Goal: Complete application form: Complete application form

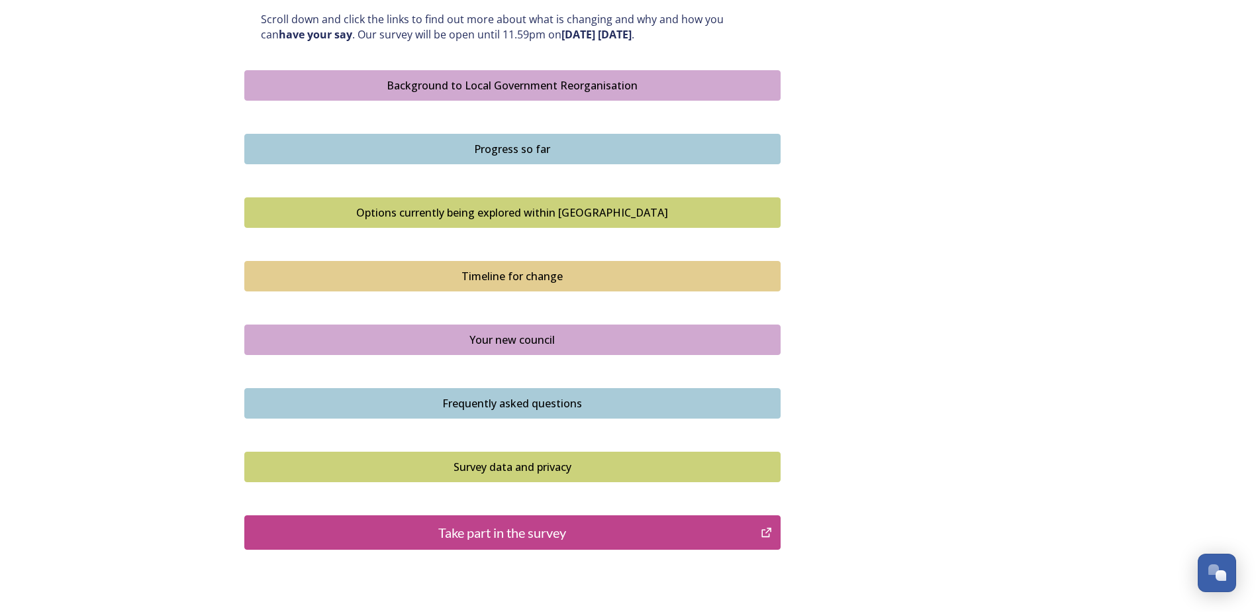
scroll to position [813, 0]
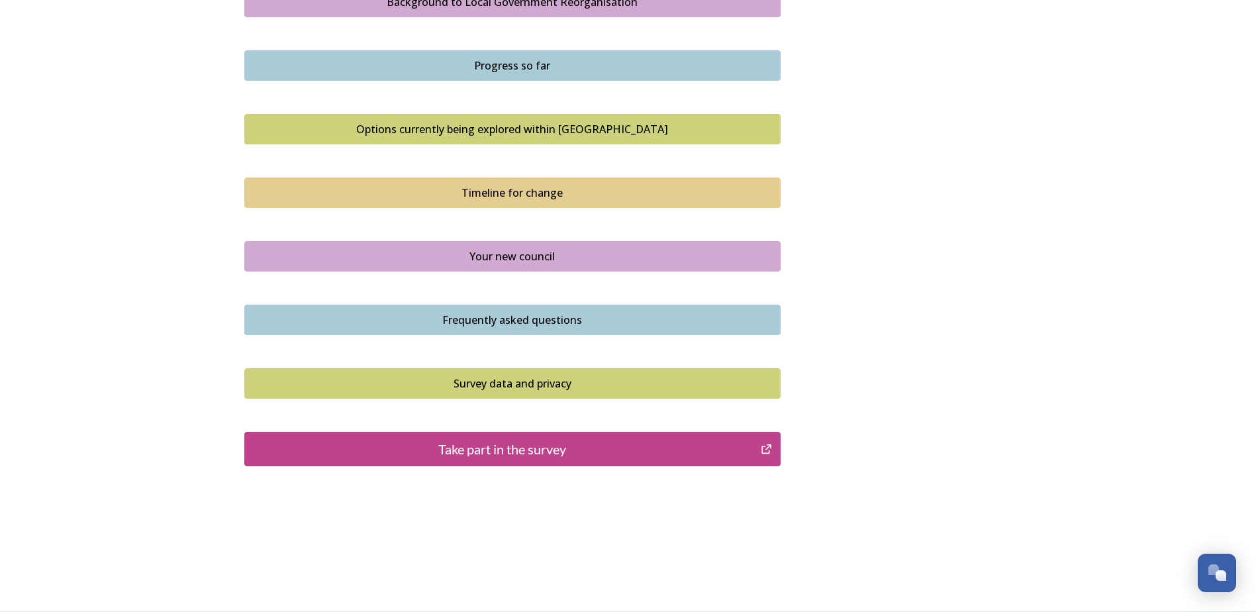
click at [571, 441] on div "Take part in the survey" at bounding box center [503, 449] width 503 height 20
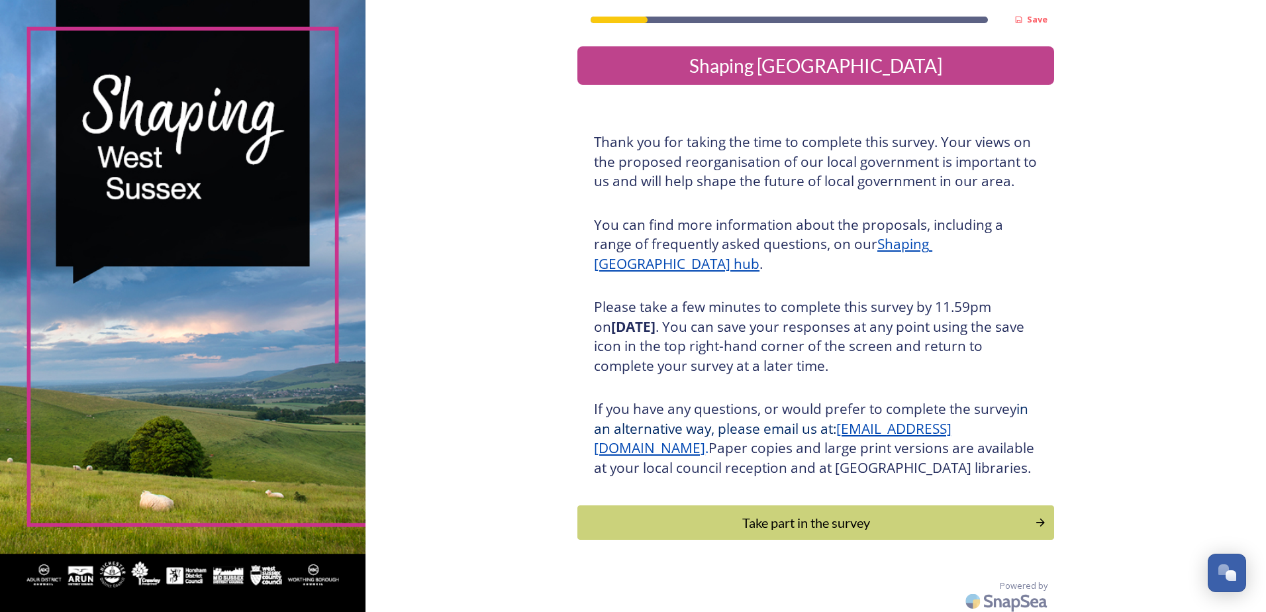
click at [608, 532] on div "Take part in the survey" at bounding box center [806, 522] width 443 height 20
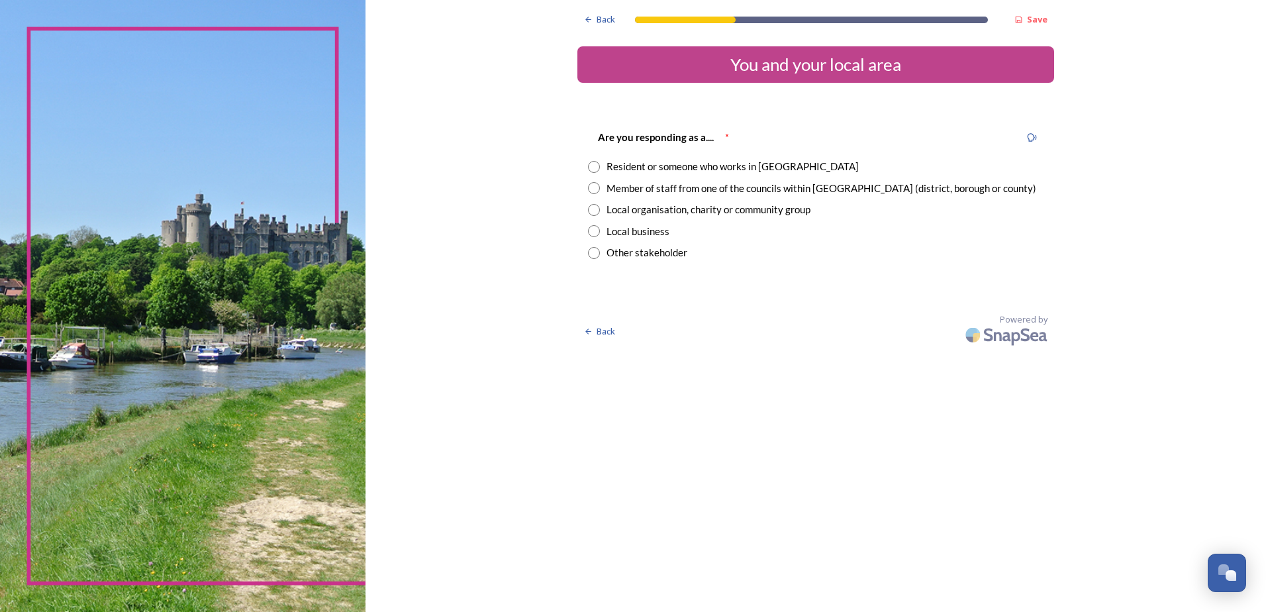
click at [702, 187] on div "Member of staff from one of the councils within West Sussex (district, borough …" at bounding box center [821, 188] width 430 height 15
radio input "true"
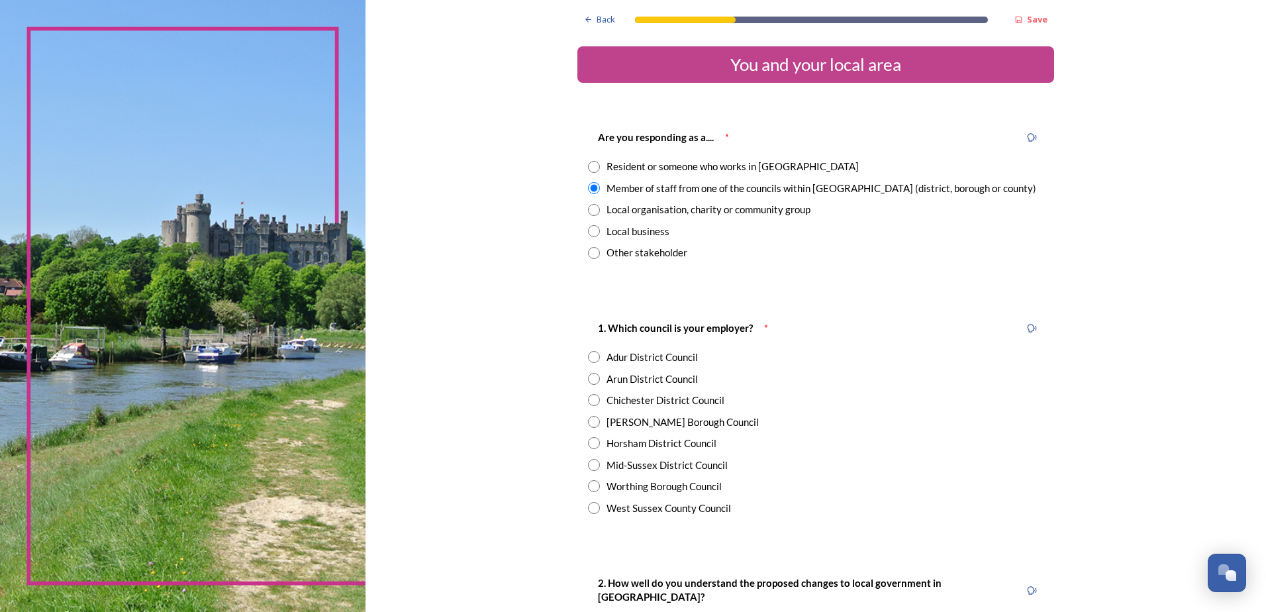
click at [704, 166] on div "Resident or someone who works in West Sussex" at bounding box center [732, 166] width 252 height 15
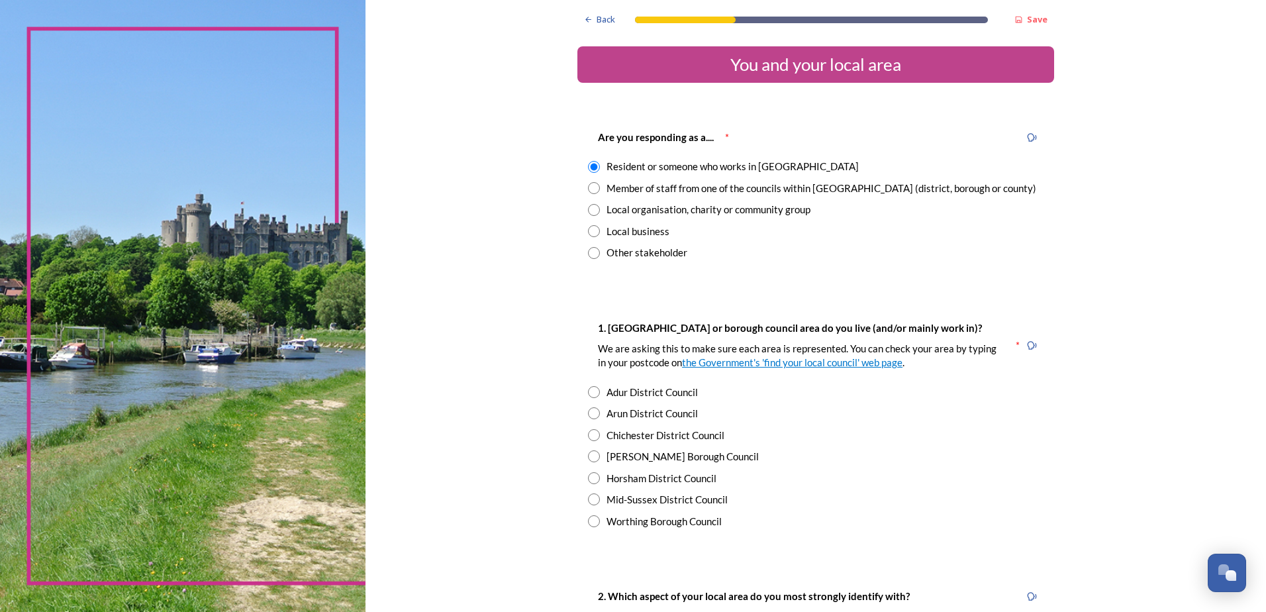
click at [700, 181] on div "Member of staff from one of the councils within West Sussex (district, borough …" at bounding box center [821, 188] width 430 height 15
radio input "false"
radio input "true"
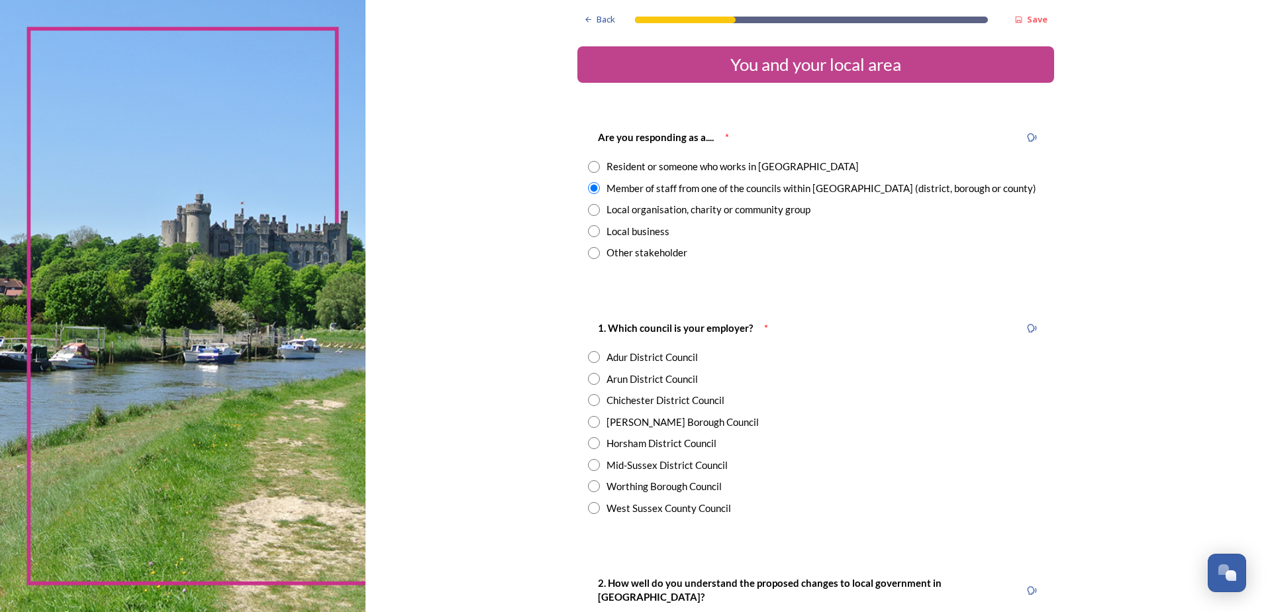
click at [699, 161] on div "Resident or someone who works in West Sussex" at bounding box center [732, 166] width 252 height 15
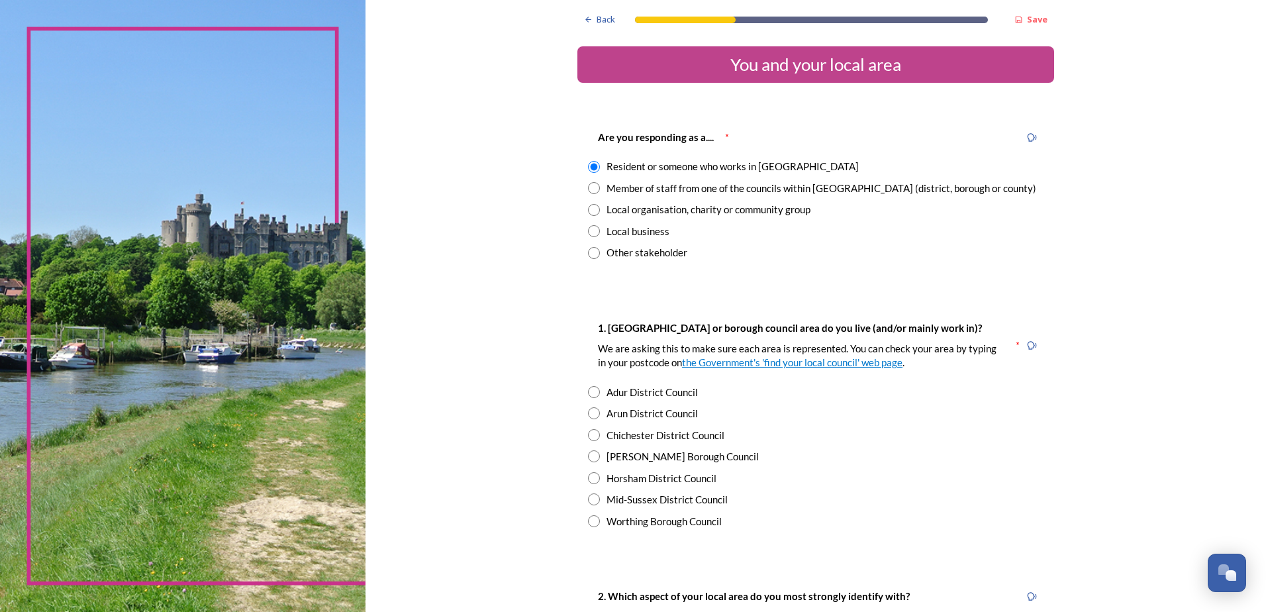
click at [693, 173] on div "Resident or someone who works in West Sussex" at bounding box center [732, 166] width 252 height 15
radio input "false"
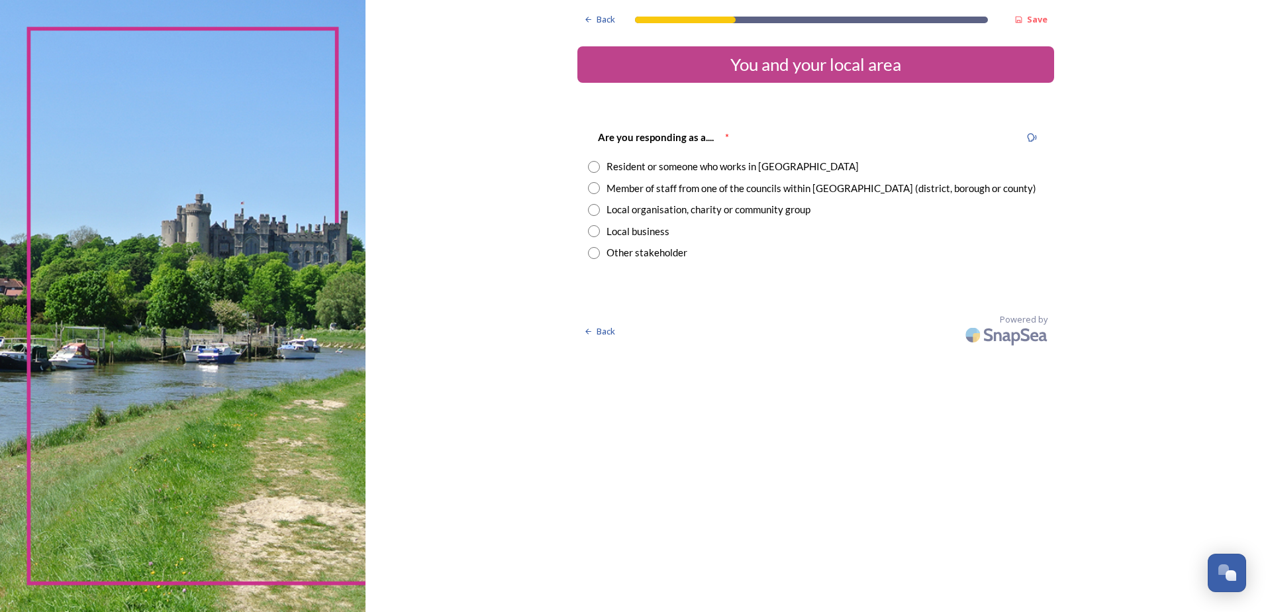
click at [695, 189] on div "Member of staff from one of the councils within West Sussex (district, borough …" at bounding box center [821, 188] width 430 height 15
radio input "true"
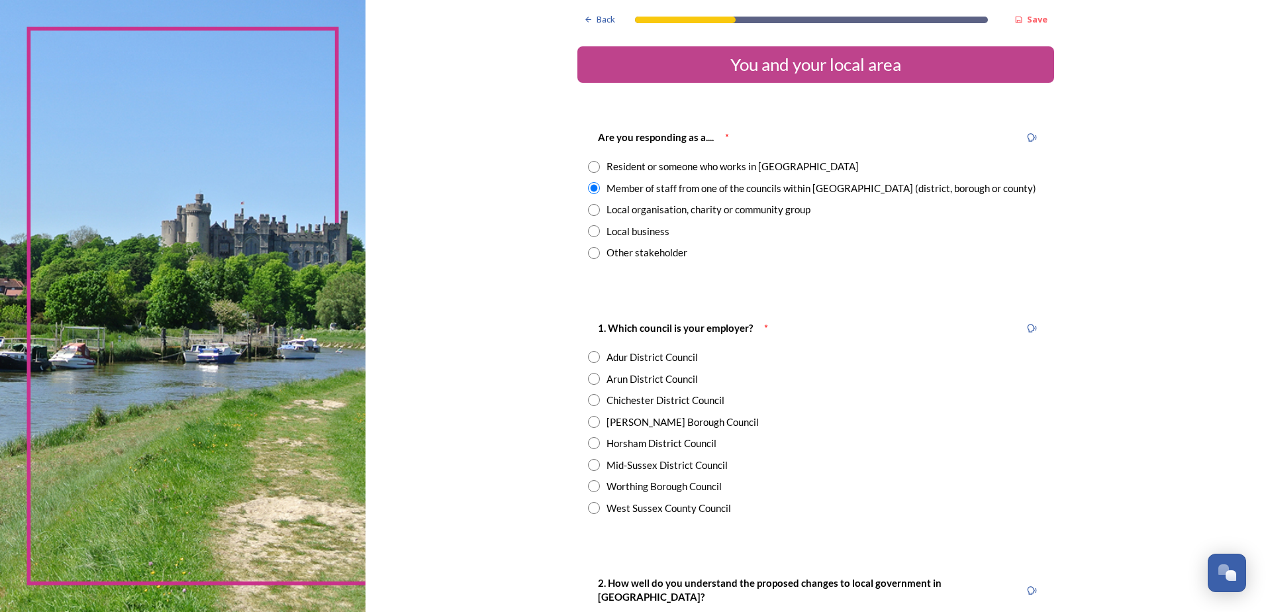
click at [685, 155] on div "Are you responding as a.... * Resident or someone who works in West Sussex Memb…" at bounding box center [815, 195] width 477 height 158
click at [686, 161] on div "Resident or someone who works in West Sussex" at bounding box center [732, 166] width 252 height 15
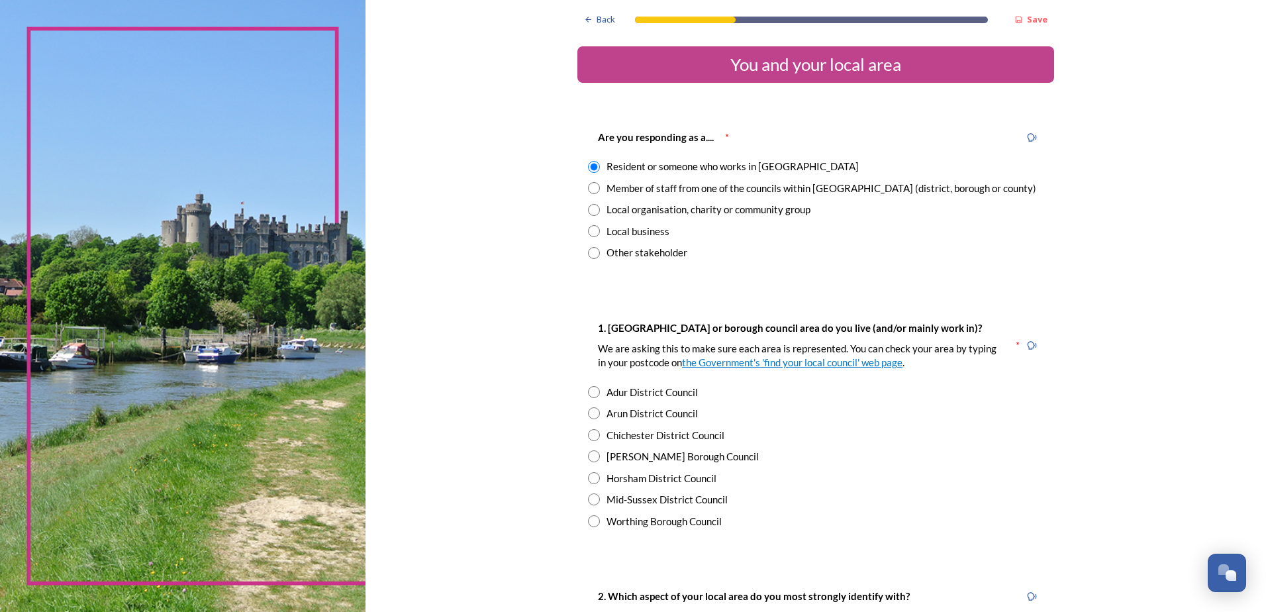
click at [671, 188] on div "Member of staff from one of the councils within West Sussex (district, borough …" at bounding box center [821, 188] width 430 height 15
radio input "false"
radio input "true"
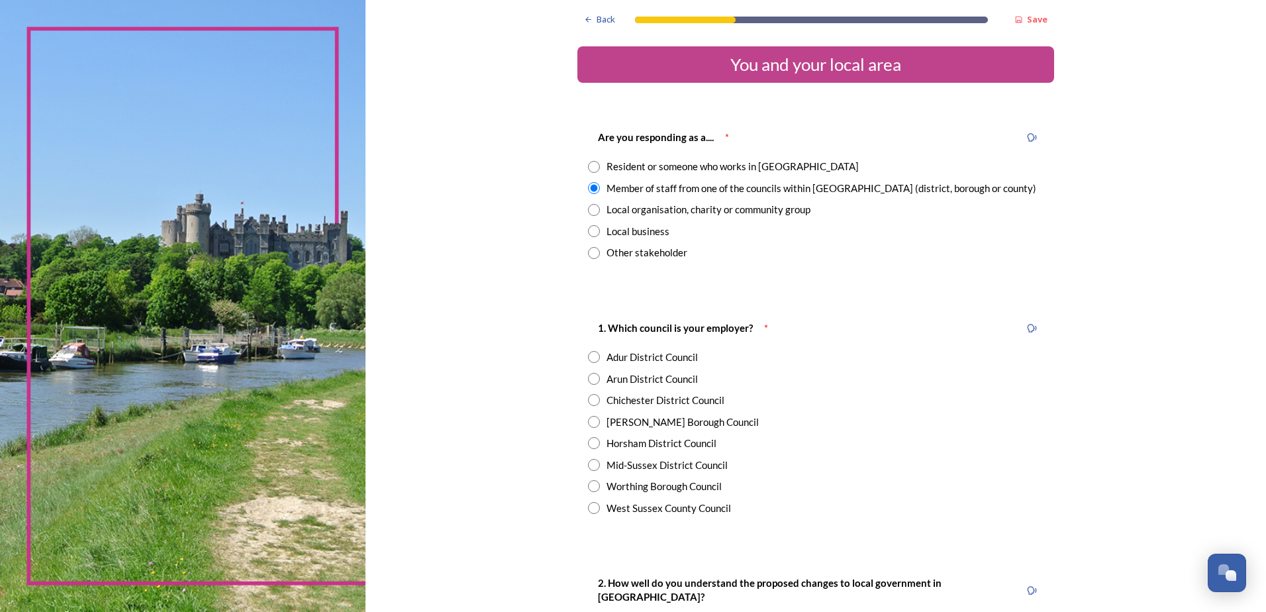
click at [671, 166] on div "Resident or someone who works in West Sussex" at bounding box center [732, 166] width 252 height 15
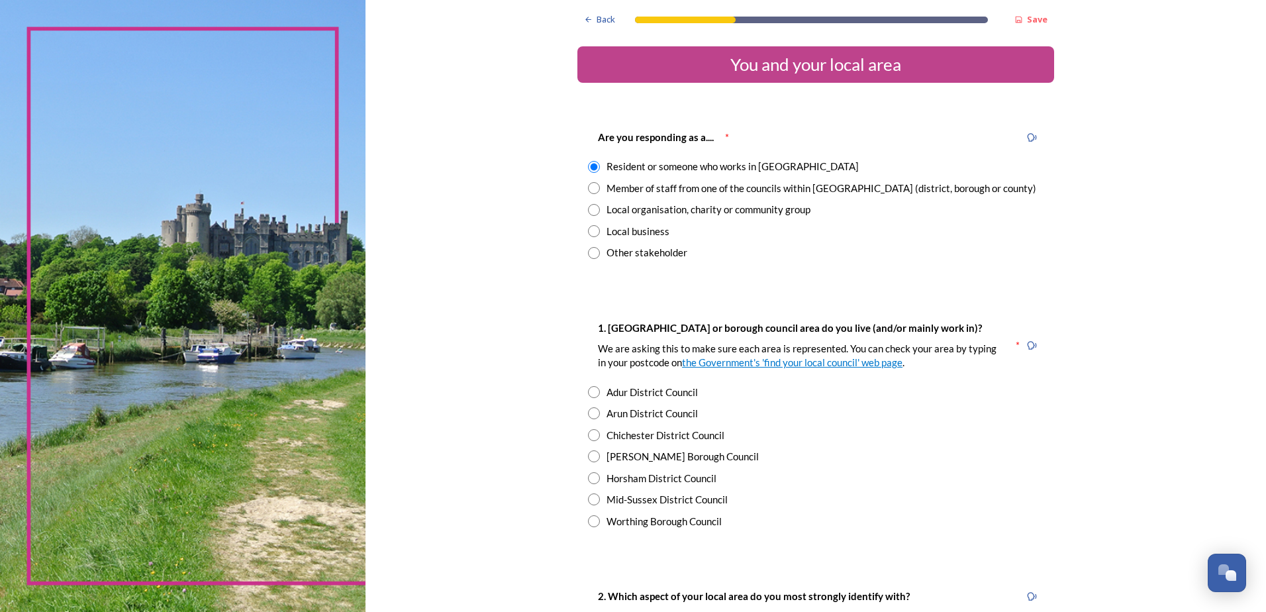
click at [662, 183] on div "Member of staff from one of the councils within West Sussex (district, borough …" at bounding box center [821, 188] width 430 height 15
radio input "false"
radio input "true"
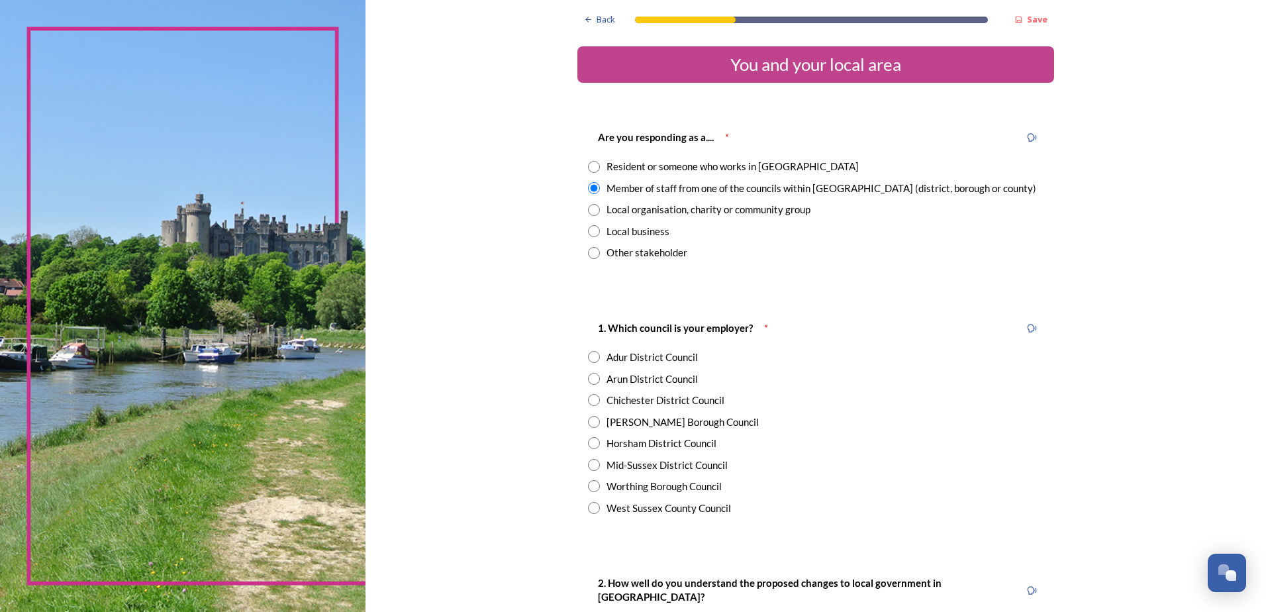
click at [663, 171] on div "Resident or someone who works in West Sussex" at bounding box center [732, 166] width 252 height 15
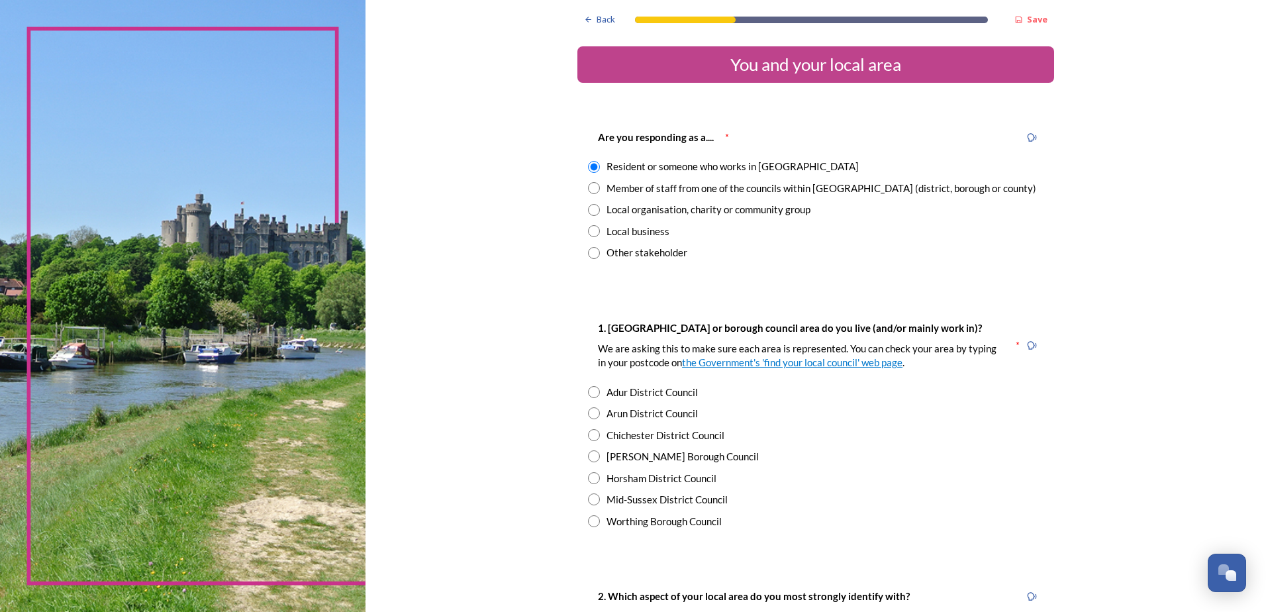
click at [661, 182] on div "Member of staff from one of the councils within West Sussex (district, borough …" at bounding box center [821, 188] width 430 height 15
radio input "false"
radio input "true"
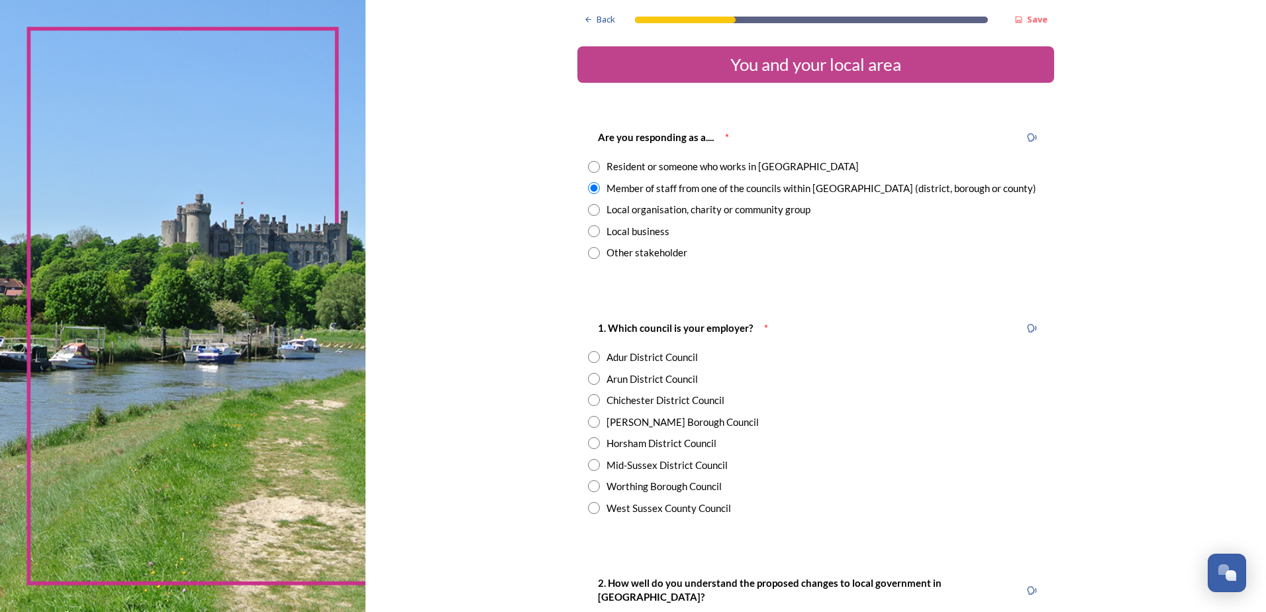
click at [638, 375] on div "Arun District Council" at bounding box center [651, 378] width 91 height 15
radio input "true"
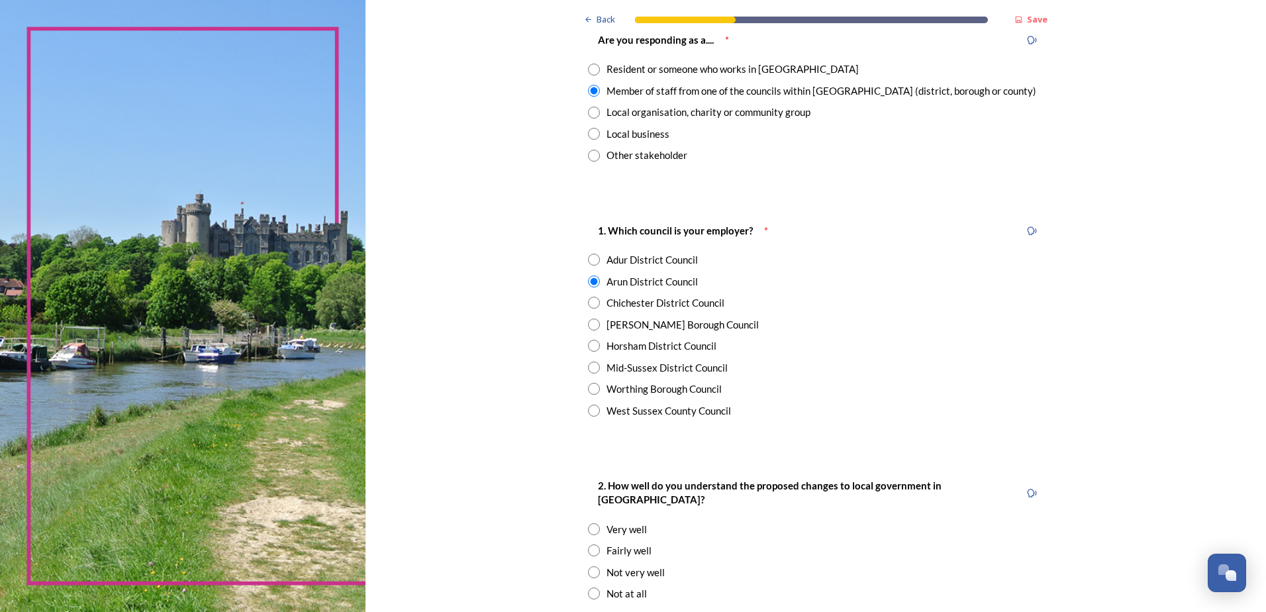
scroll to position [265, 0]
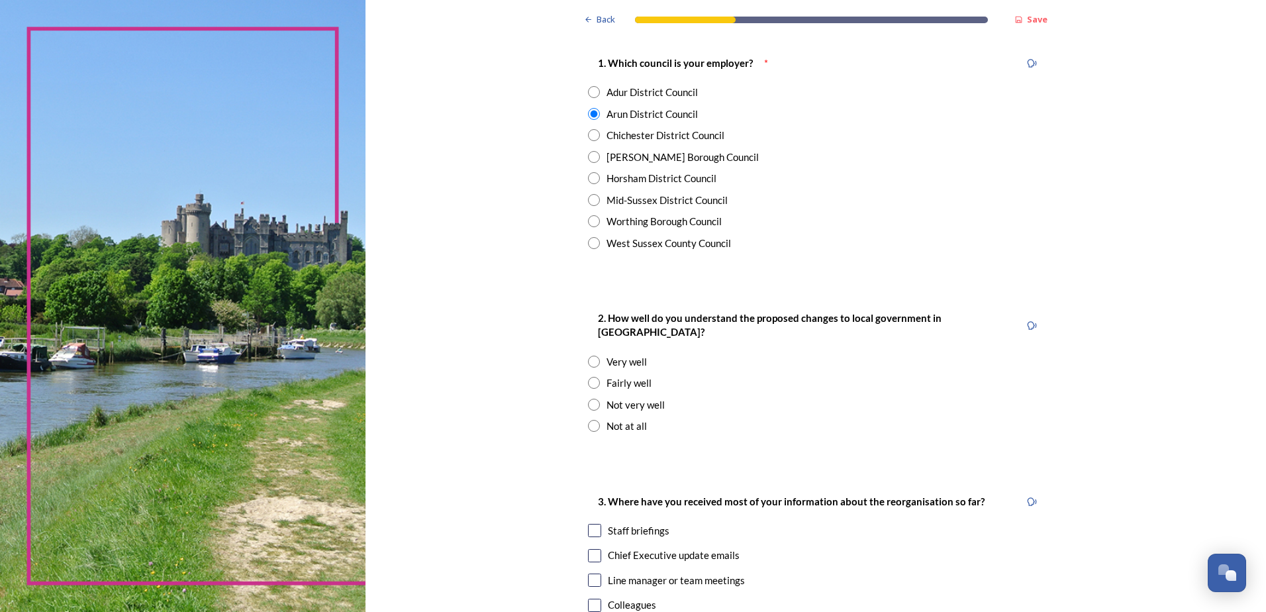
click at [639, 375] on div "Fairly well" at bounding box center [628, 382] width 45 height 15
click at [630, 397] on div "Not very well" at bounding box center [635, 404] width 58 height 15
radio input "false"
radio input "true"
click at [630, 375] on div "Fairly well" at bounding box center [628, 382] width 45 height 15
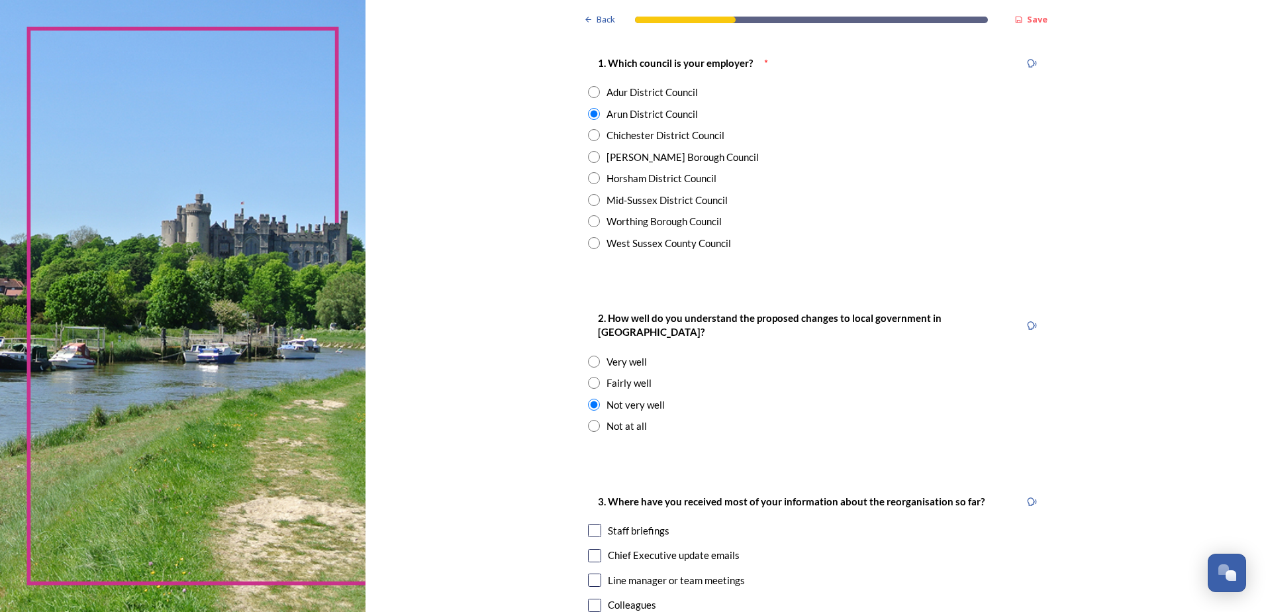
radio input "true"
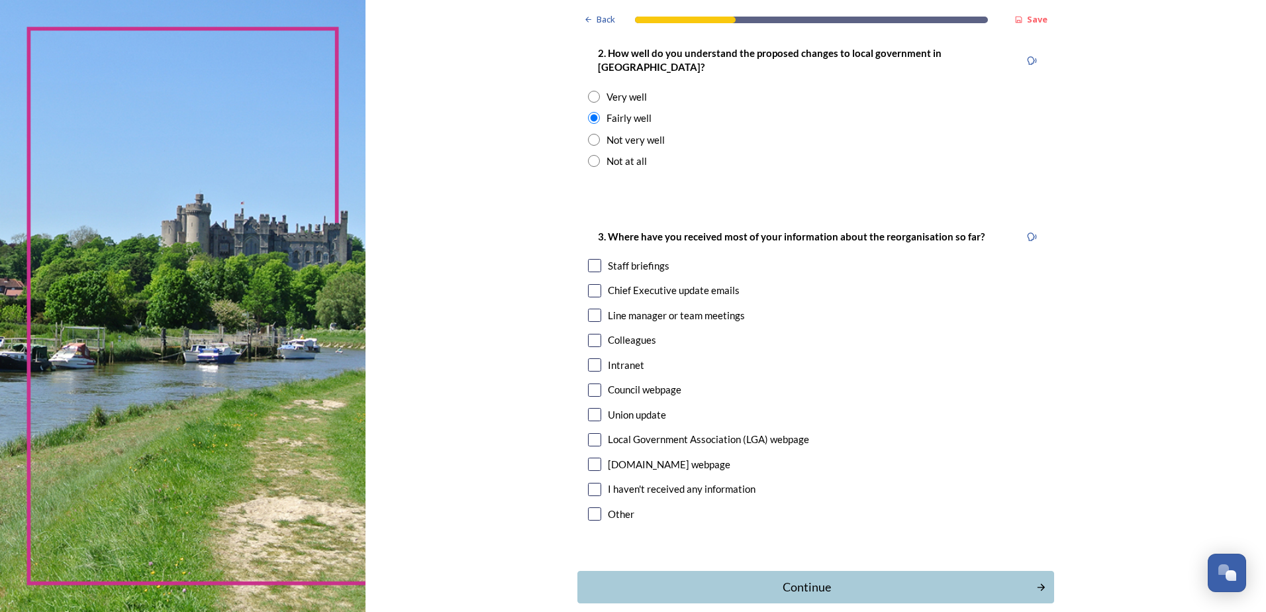
scroll to position [584, 0]
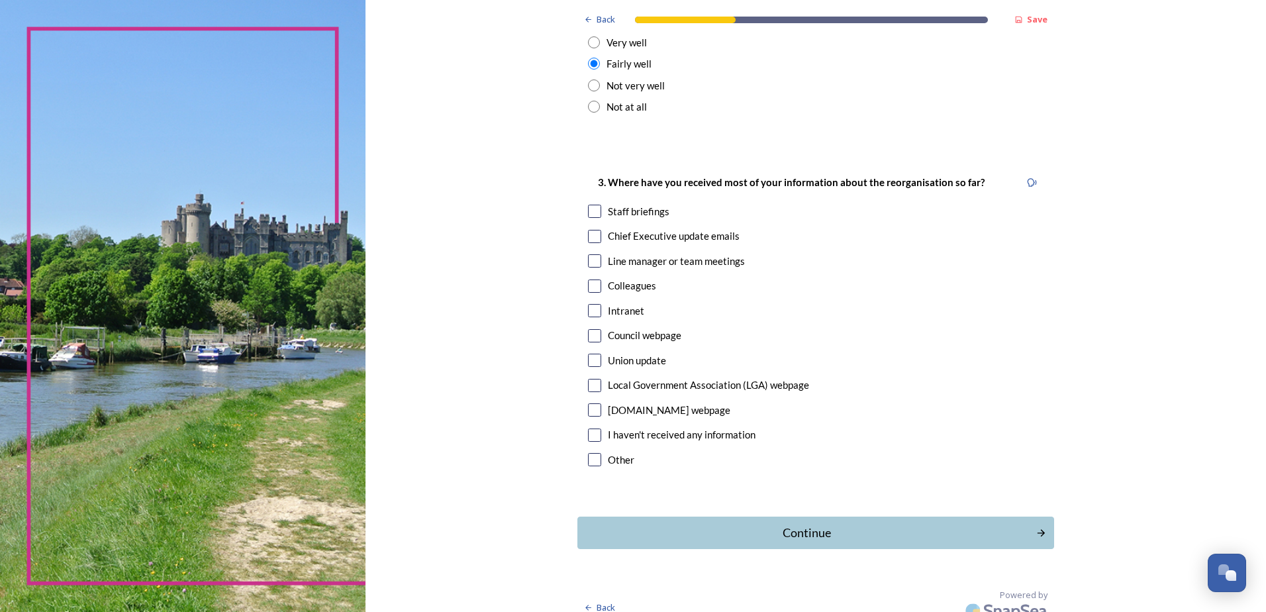
click at [618, 303] on div "Intranet" at bounding box center [626, 310] width 36 height 15
checkbox input "true"
click at [628, 204] on div "Staff briefings" at bounding box center [639, 211] width 62 height 15
checkbox input "true"
click at [628, 228] on div "Chief Executive update emails" at bounding box center [674, 235] width 132 height 15
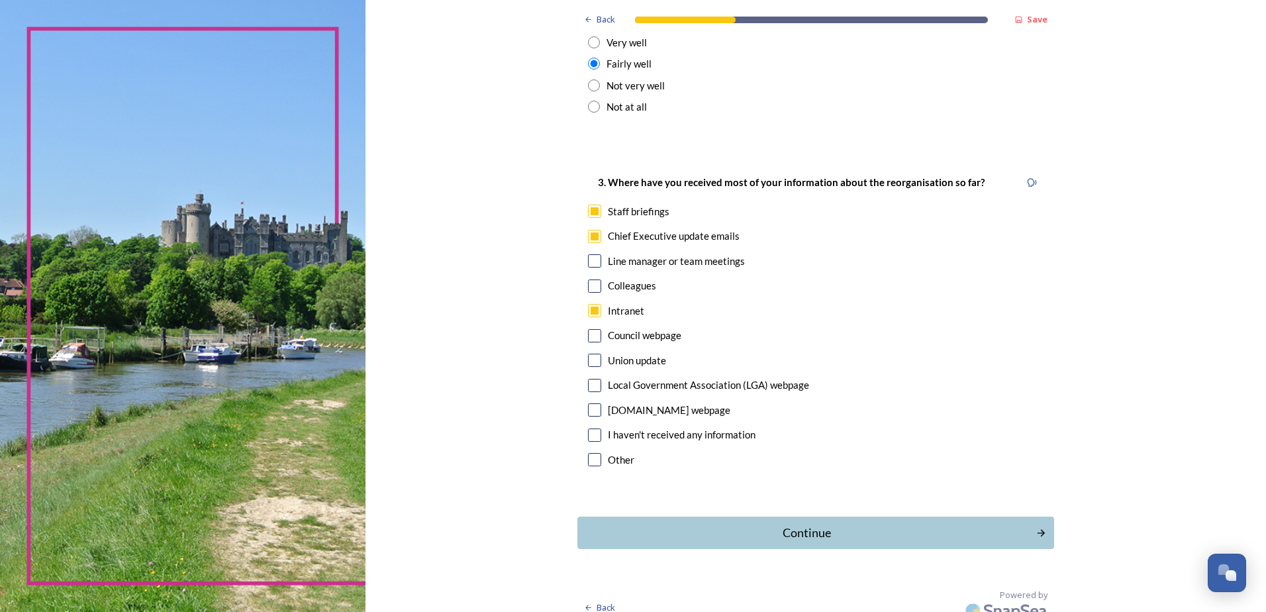
checkbox input "true"
click at [682, 524] on div "Continue" at bounding box center [807, 533] width 444 height 18
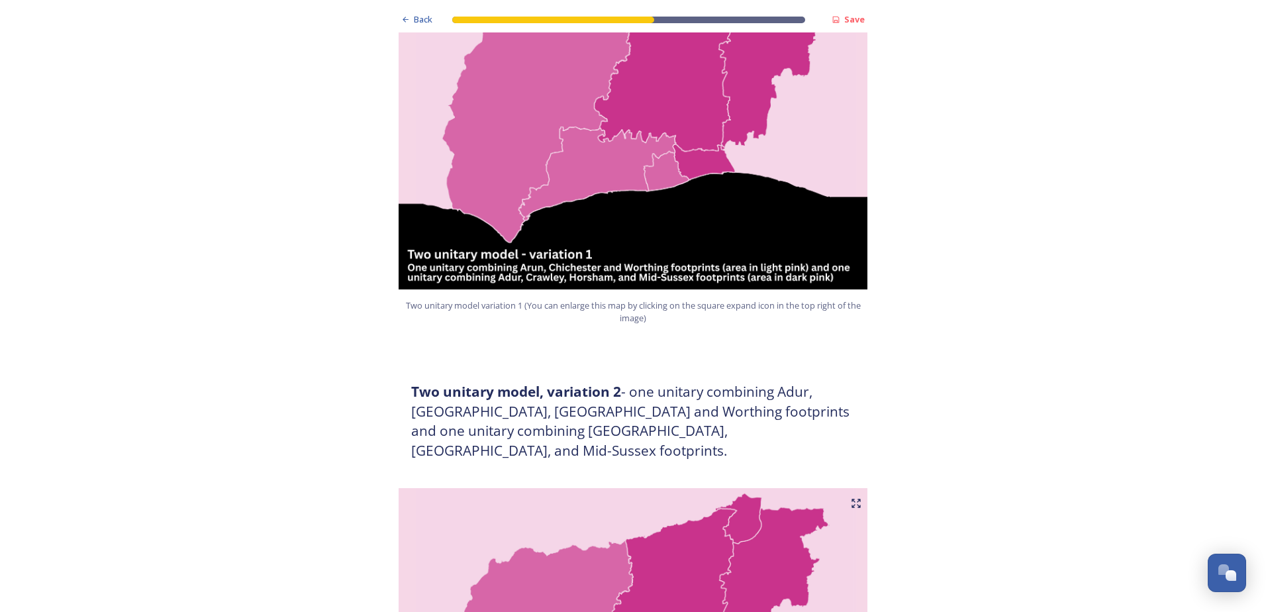
scroll to position [1324, 0]
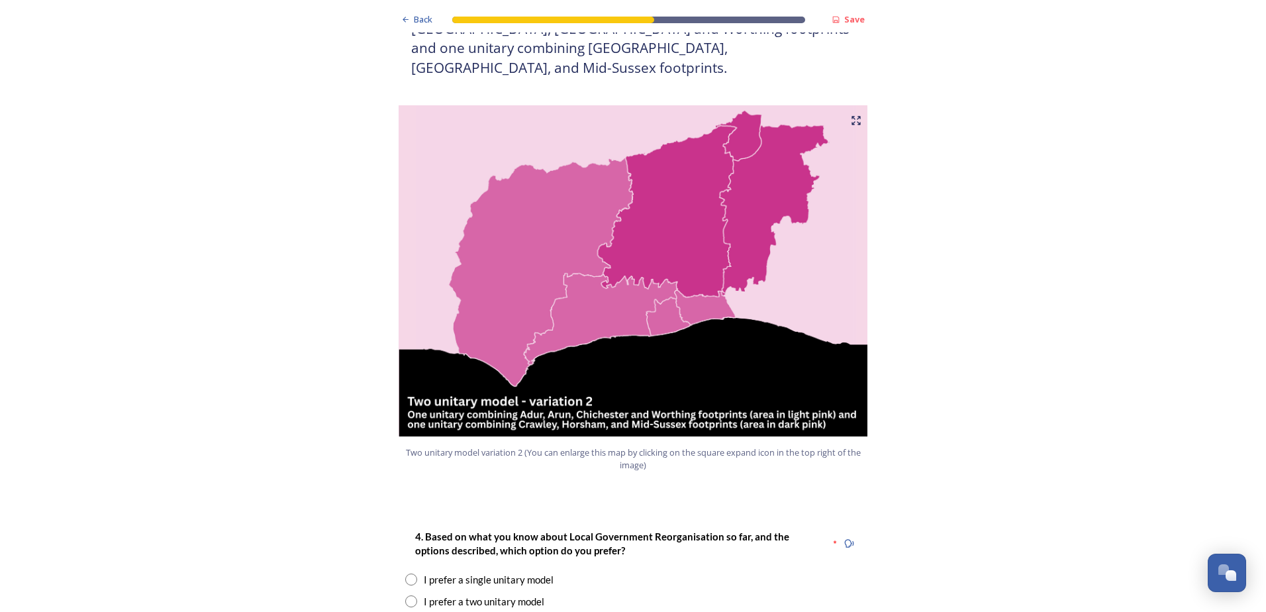
click at [508, 594] on div "I prefer a two unitary model" at bounding box center [484, 601] width 121 height 15
radio input "true"
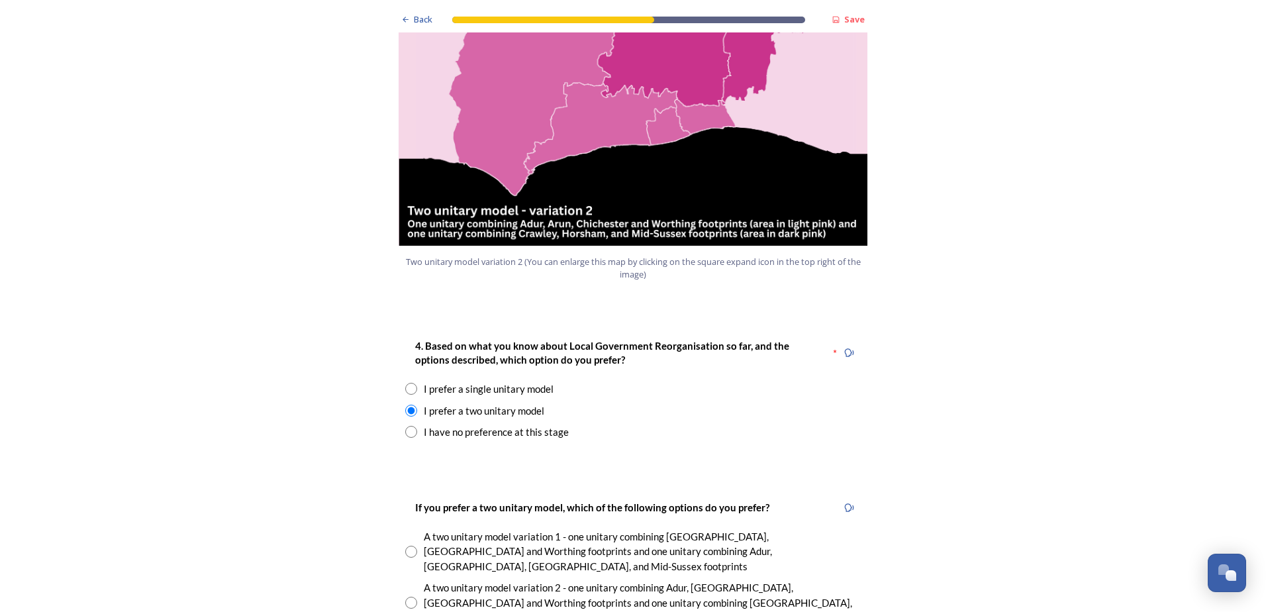
scroll to position [1589, 0]
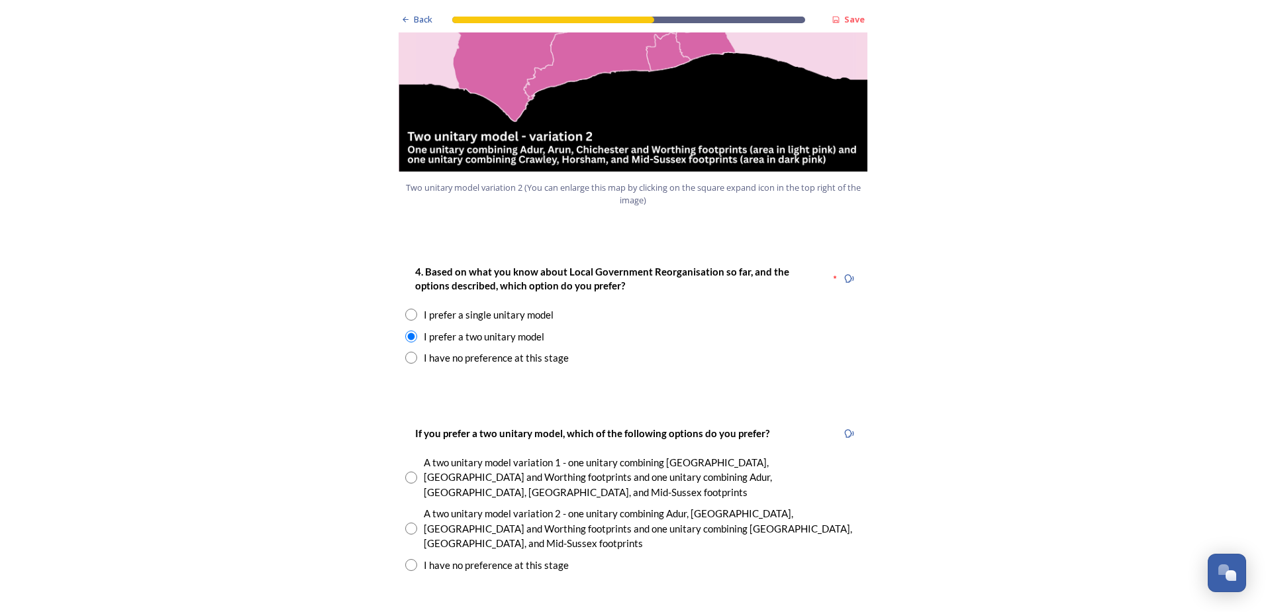
click at [642, 506] on div "A two unitary model variation 2 - one unitary combining Adur, Arun, Chichester …" at bounding box center [642, 528] width 437 height 45
radio input "true"
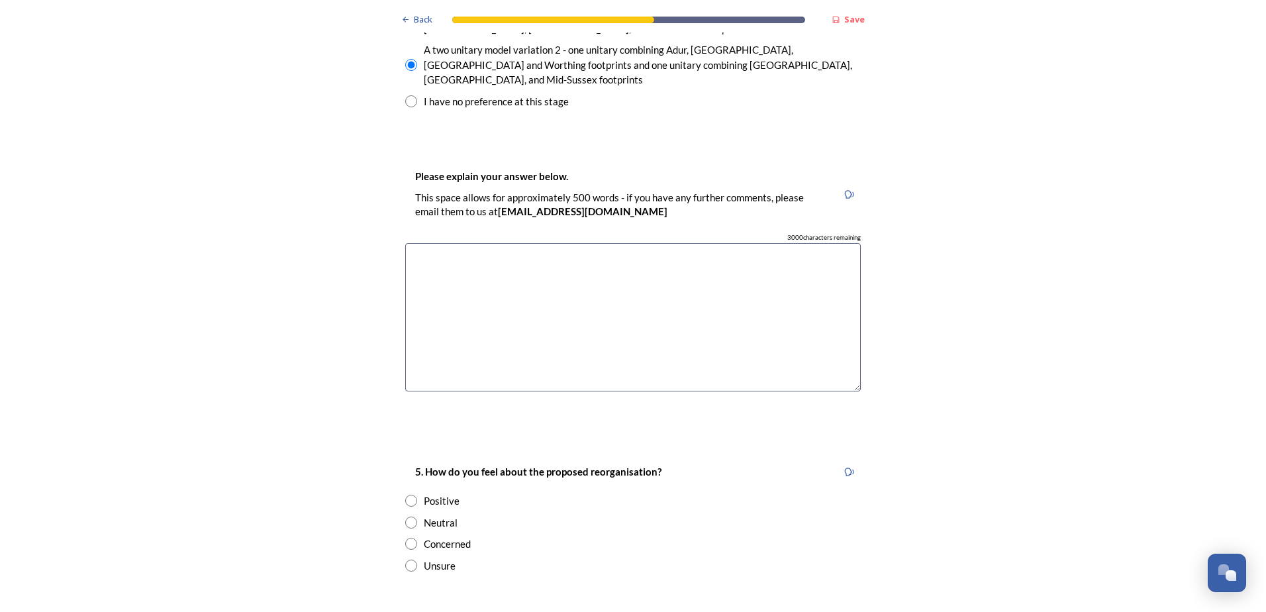
scroll to position [2119, 0]
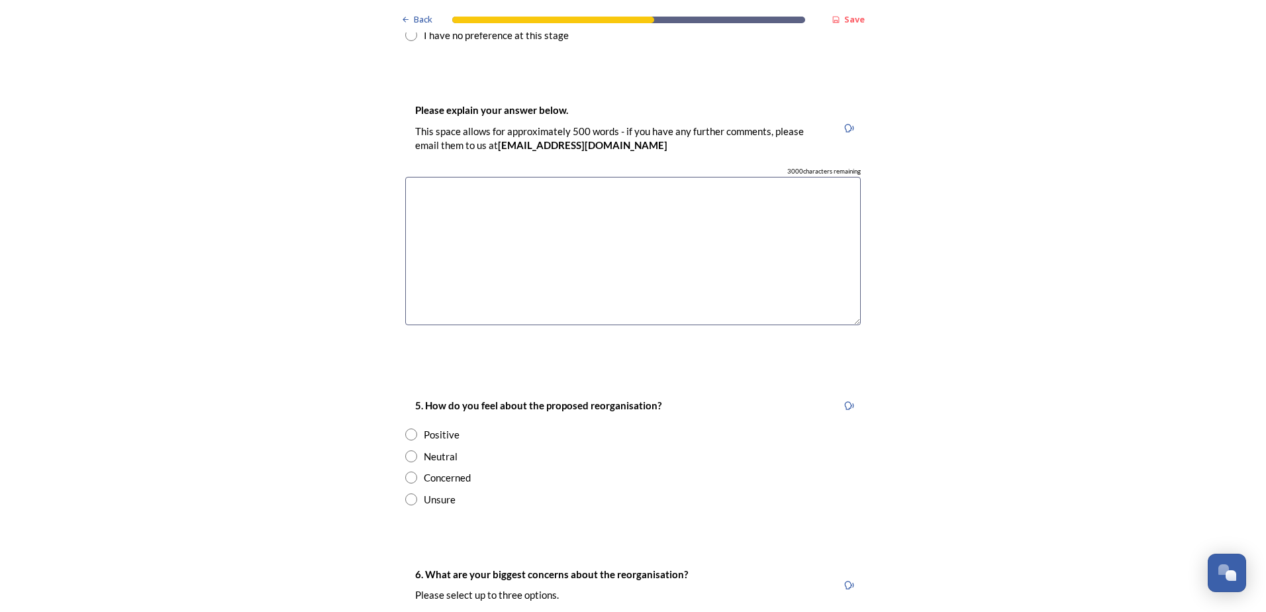
click at [453, 449] on div "Neutral" at bounding box center [633, 456] width 456 height 15
radio input "true"
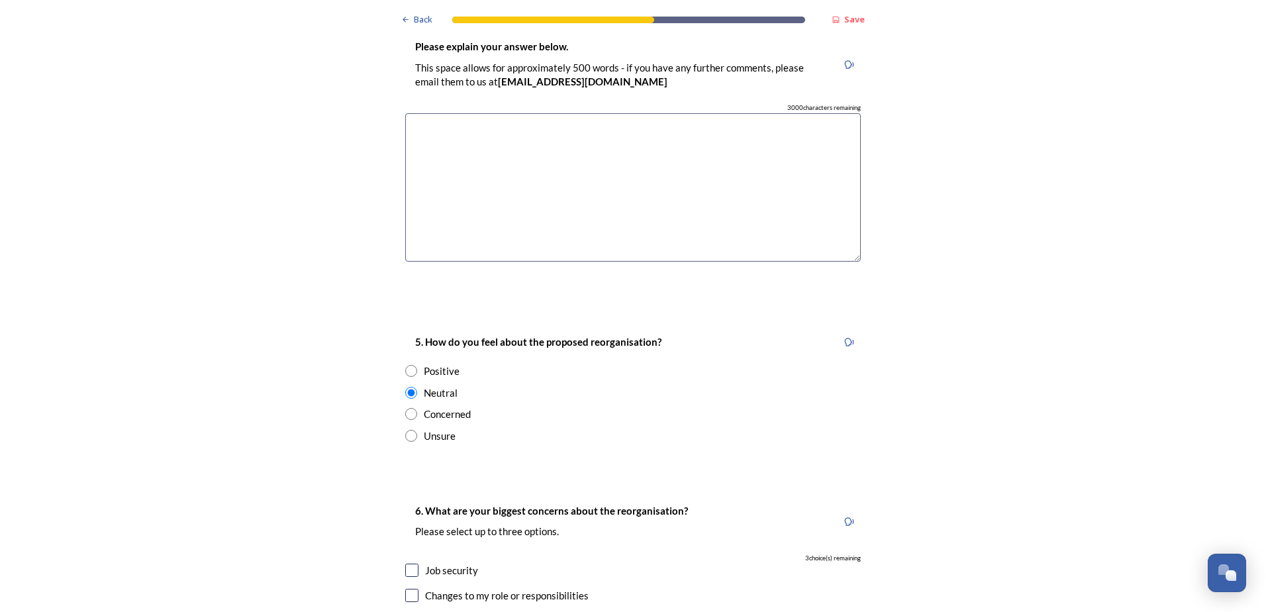
scroll to position [2317, 0]
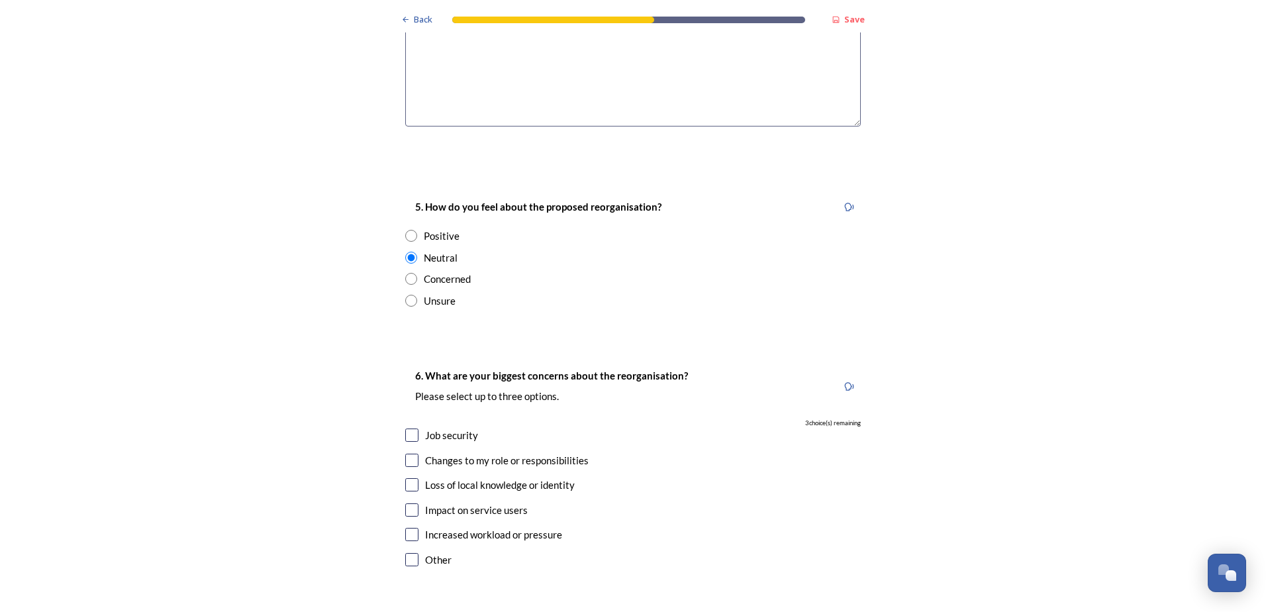
click at [507, 477] on div "Loss of local knowledge or identity" at bounding box center [500, 484] width 150 height 15
checkbox input "true"
click at [496, 527] on div "Increased workload or pressure" at bounding box center [493, 534] width 137 height 15
checkbox input "true"
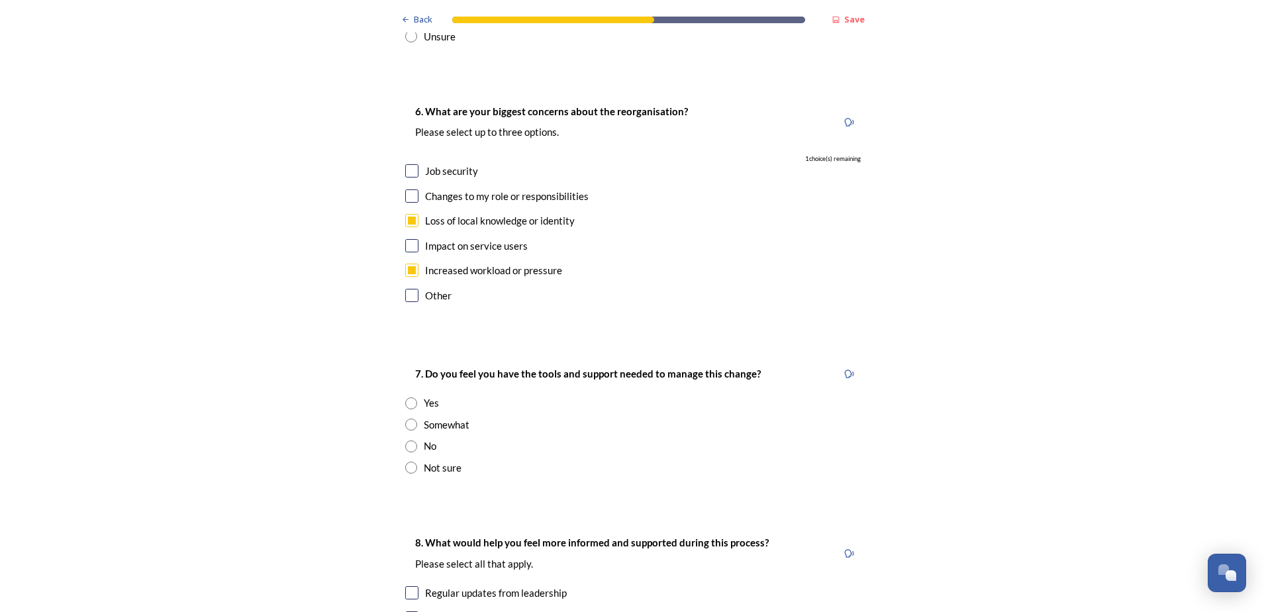
scroll to position [2582, 0]
click at [459, 416] on div "Somewhat" at bounding box center [447, 423] width 46 height 15
radio input "true"
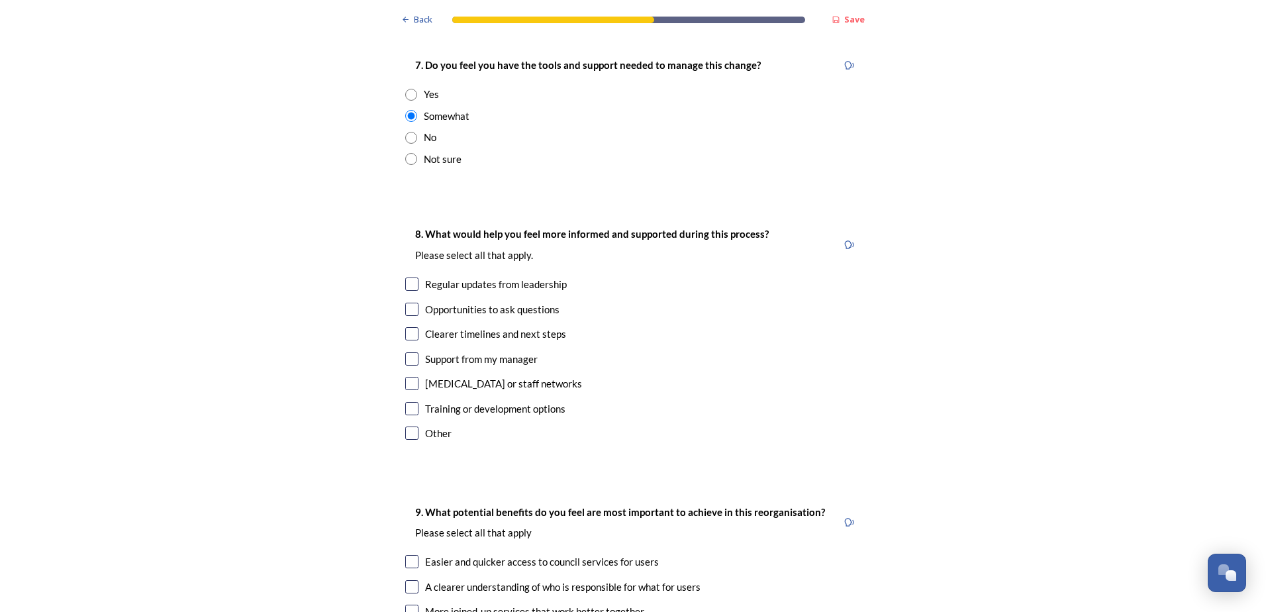
scroll to position [2913, 0]
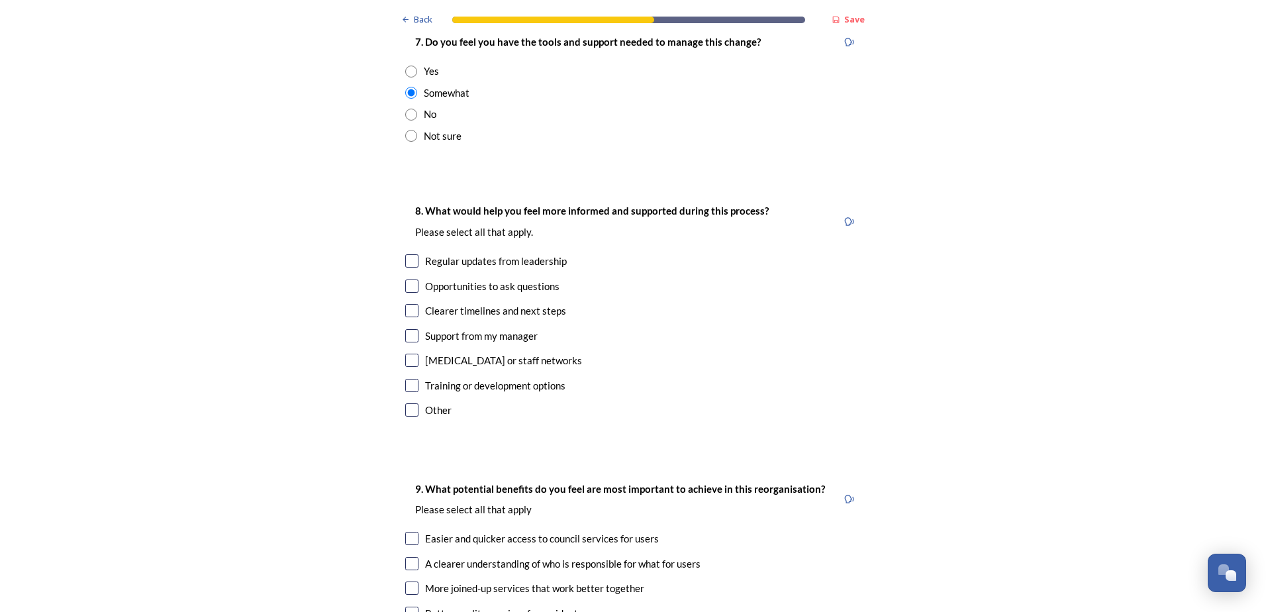
click at [489, 303] on div "Clearer timelines and next steps" at bounding box center [495, 310] width 141 height 15
checkbox input "true"
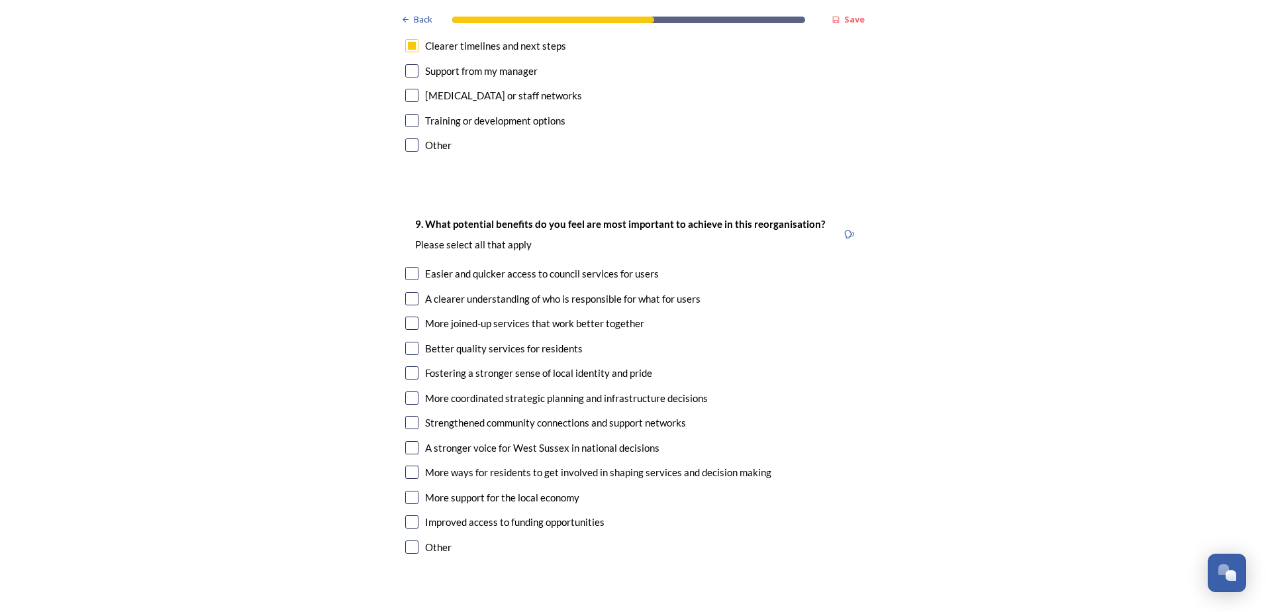
scroll to position [3112, 0]
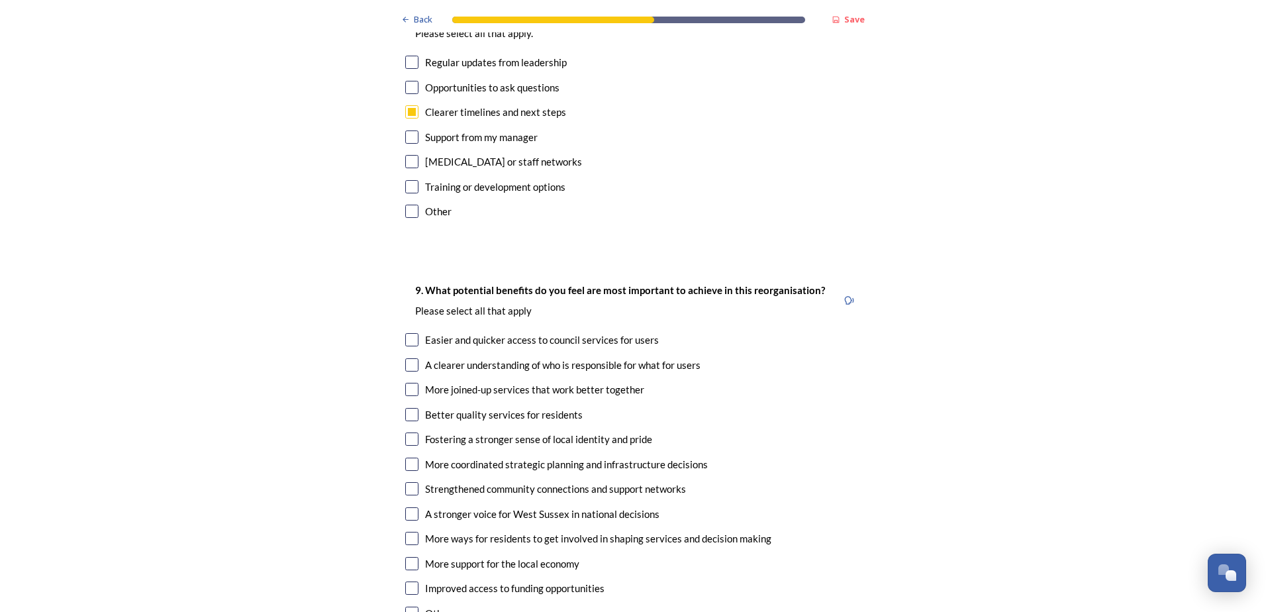
click at [436, 382] on div "More joined-up services that work better together" at bounding box center [534, 389] width 219 height 15
checkbox input "false"
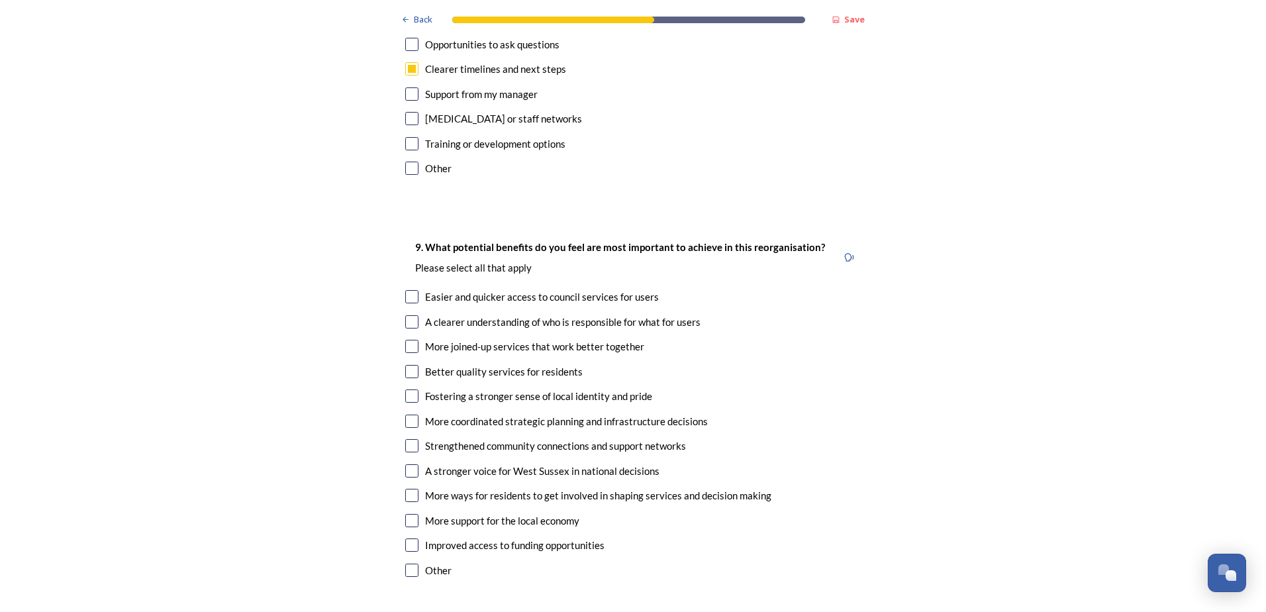
scroll to position [3178, 0]
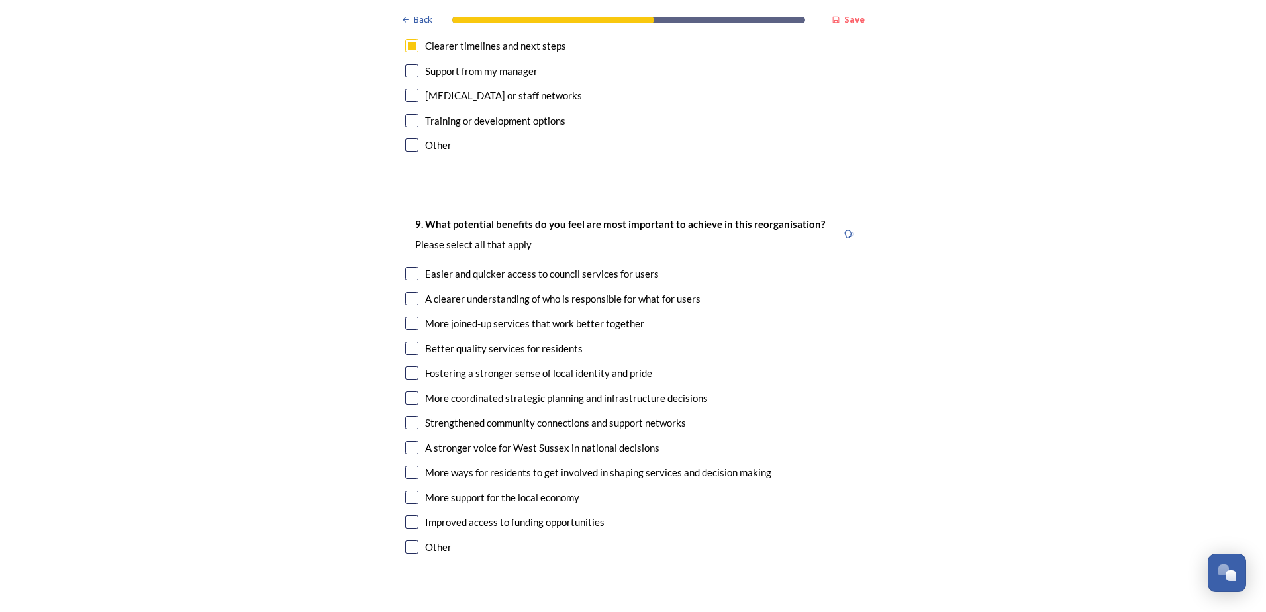
click at [437, 295] on div "9. What potential benefits do you feel are most important to achieve in this re…" at bounding box center [633, 387] width 477 height 369
click at [436, 341] on div "Better quality services for residents" at bounding box center [504, 348] width 158 height 15
checkbox input "true"
click at [436, 391] on div "More coordinated strategic planning and infrastructure decisions" at bounding box center [566, 398] width 283 height 15
checkbox input "true"
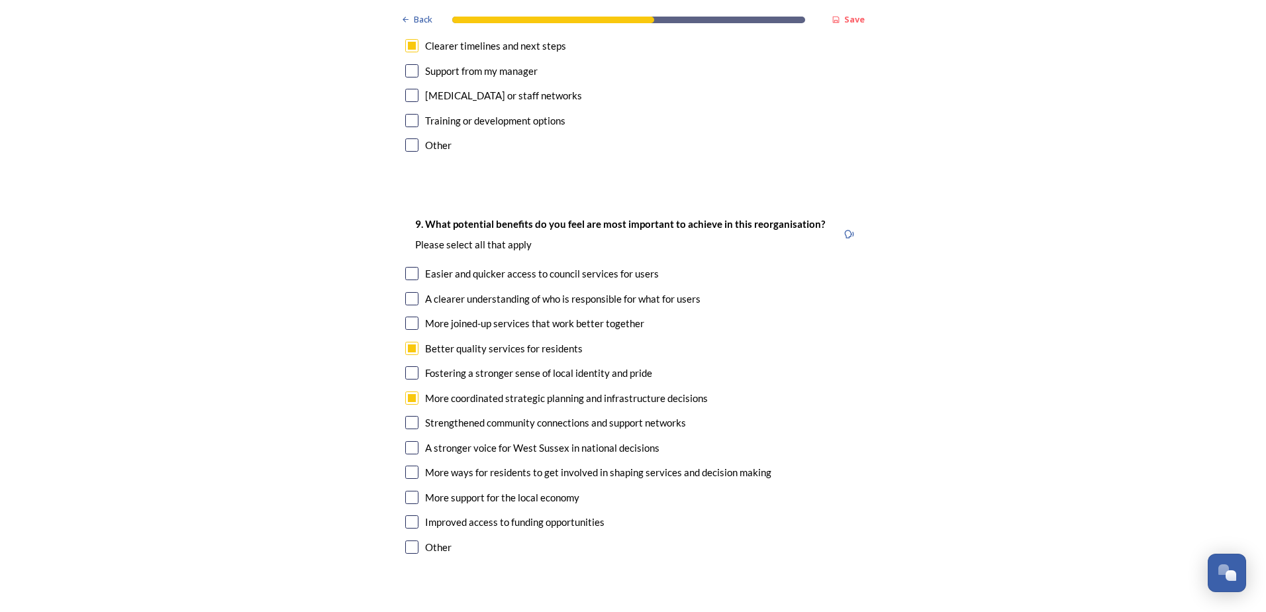
click at [434, 342] on div "9. What potential benefits do you feel are most important to achieve in this re…" at bounding box center [633, 387] width 477 height 369
click at [430, 415] on div "Strengthened community connections and support networks" at bounding box center [555, 422] width 261 height 15
checkbox input "true"
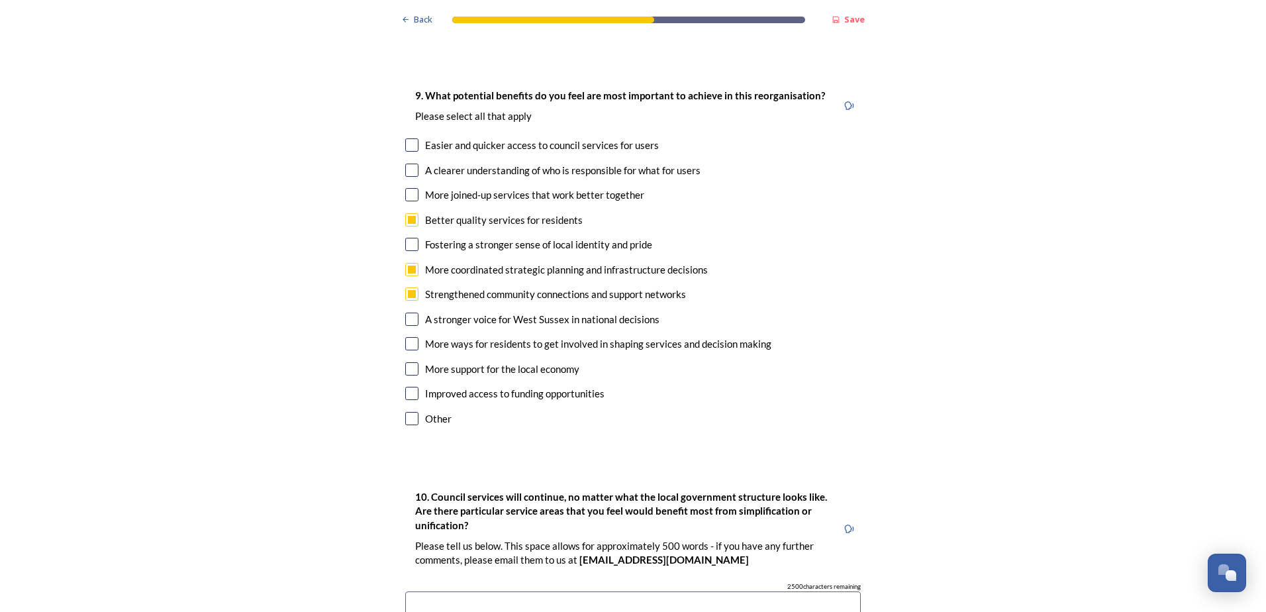
scroll to position [3310, 0]
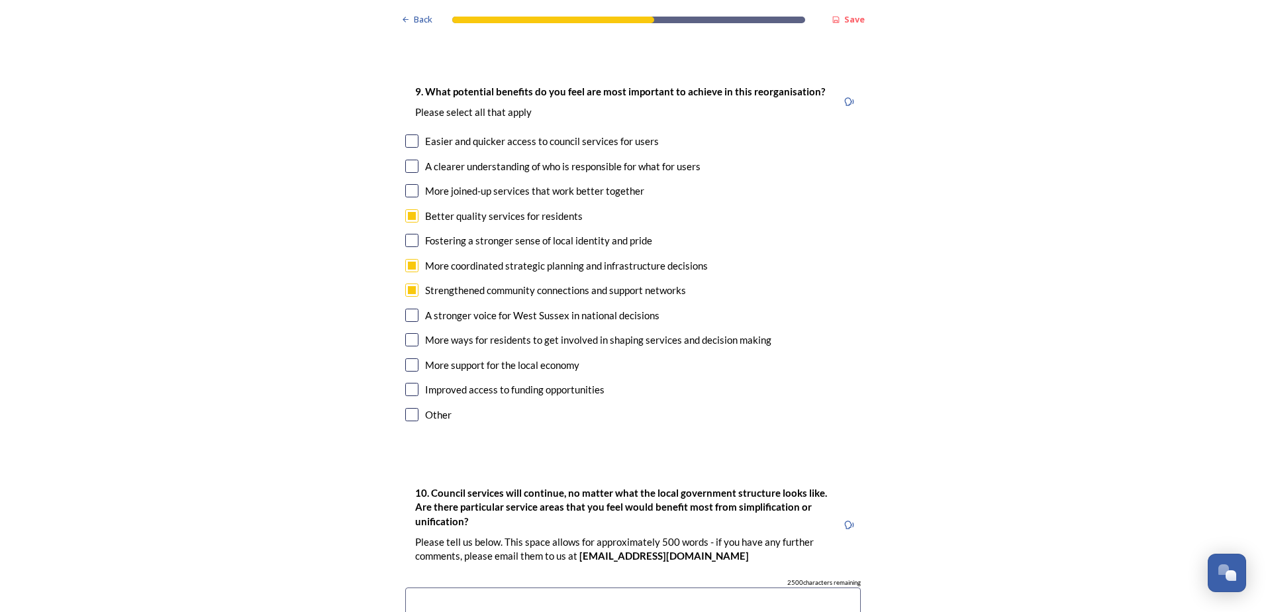
click at [418, 358] on div "More support for the local economy" at bounding box center [633, 365] width 456 height 15
checkbox input "true"
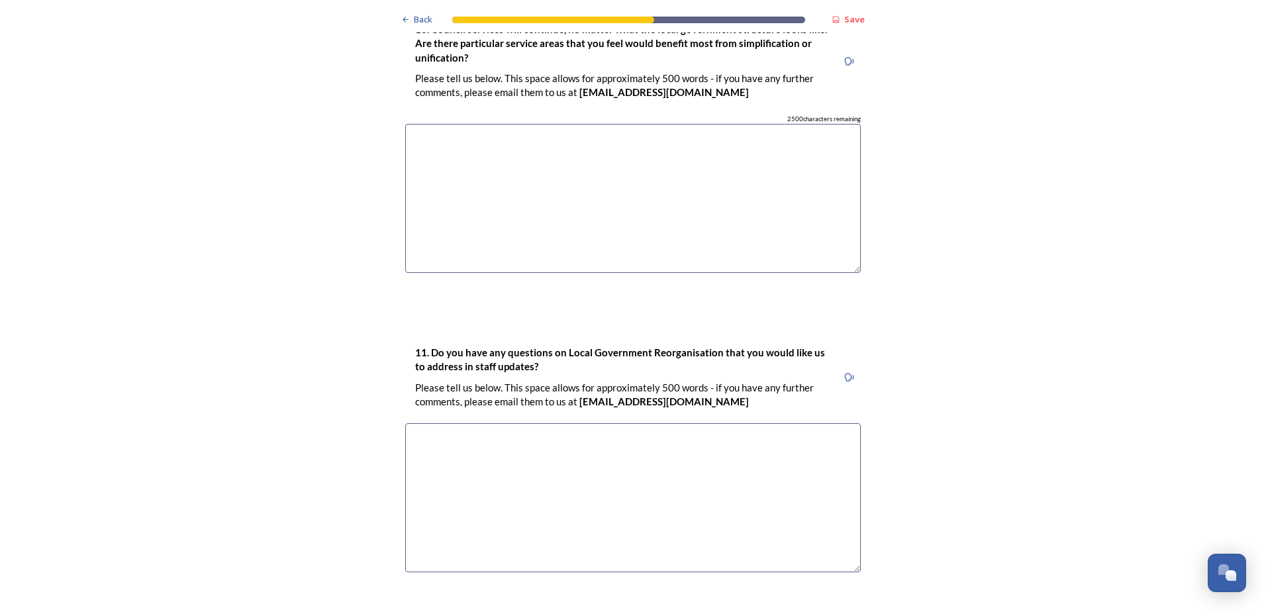
scroll to position [3834, 0]
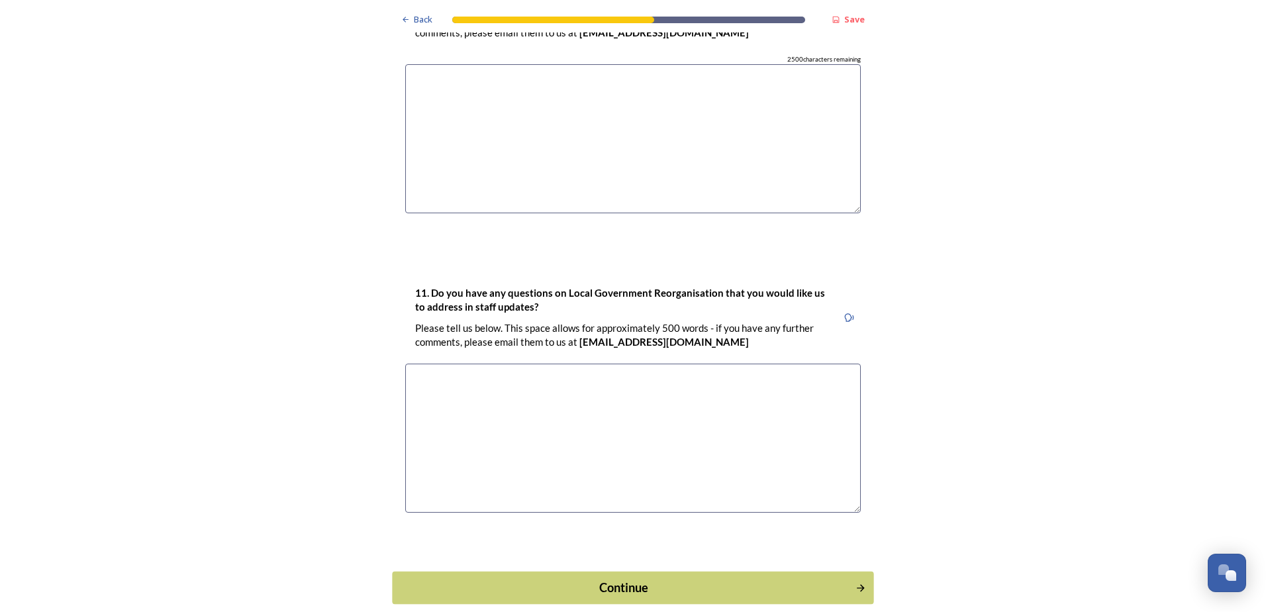
click at [689, 571] on button "Continue" at bounding box center [632, 587] width 481 height 32
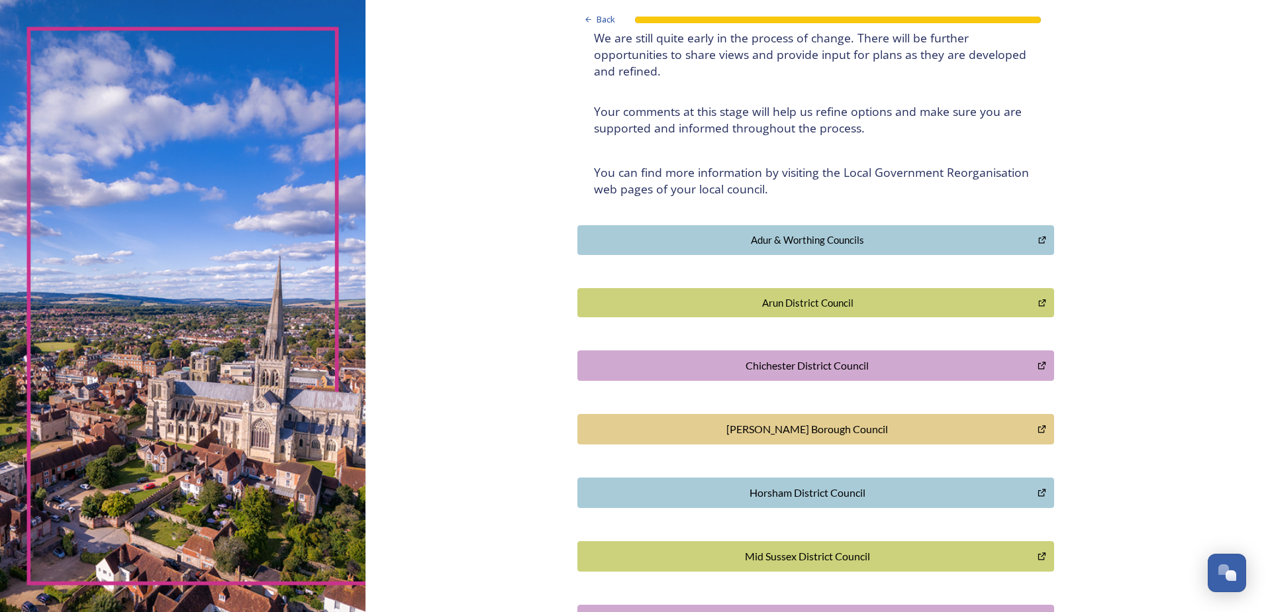
scroll to position [241, 0]
